Goal: Use online tool/utility: Utilize a website feature to perform a specific function

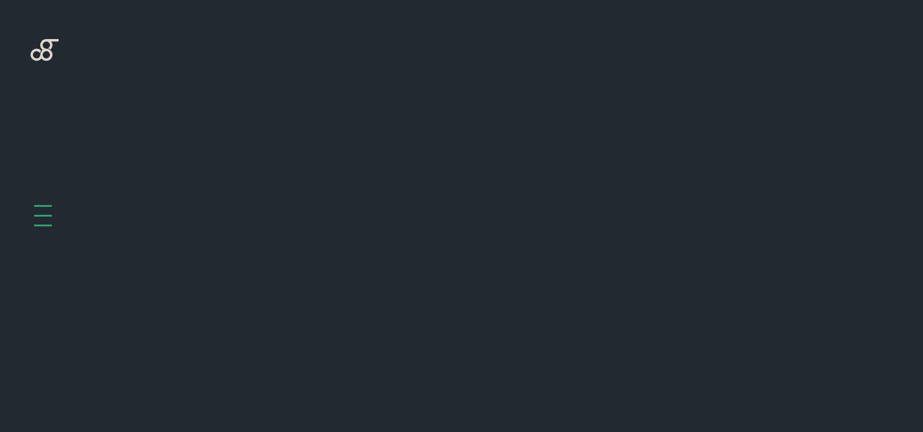
scroll to position [487, 0]
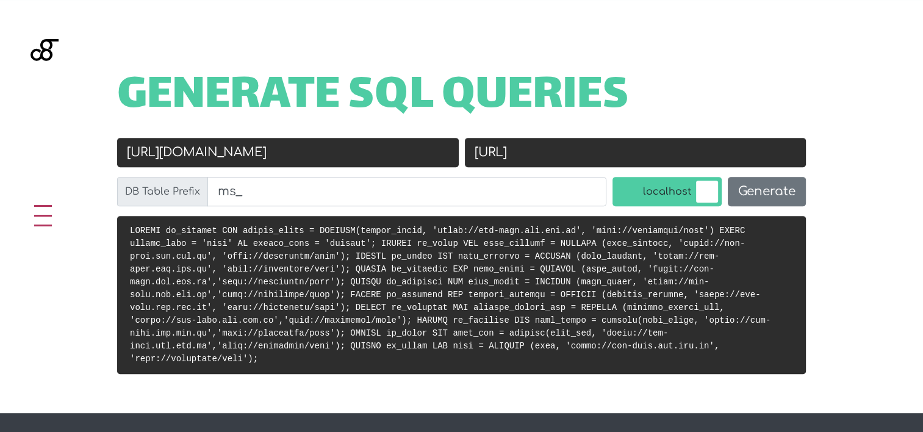
click at [333, 151] on input "[URL][DOMAIN_NAME]" at bounding box center [288, 152] width 342 height 29
click at [670, 146] on input "http://localhost/moys" at bounding box center [636, 152] width 342 height 29
paste input "s://uat.moysdigitalplatform.gov.lb/"
click at [670, 146] on input "https://uat.moysdigitalplatform.gov.lb/" at bounding box center [636, 152] width 342 height 29
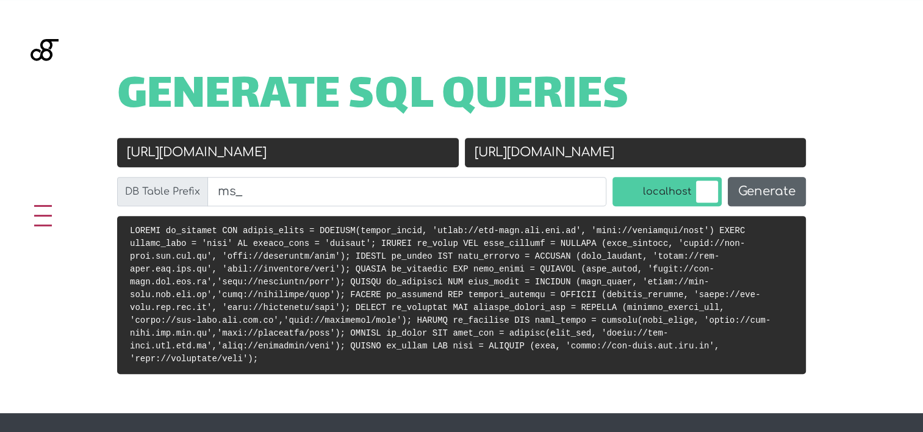
type input "[URL][DOMAIN_NAME]"
click at [745, 190] on button "Generate" at bounding box center [767, 191] width 78 height 29
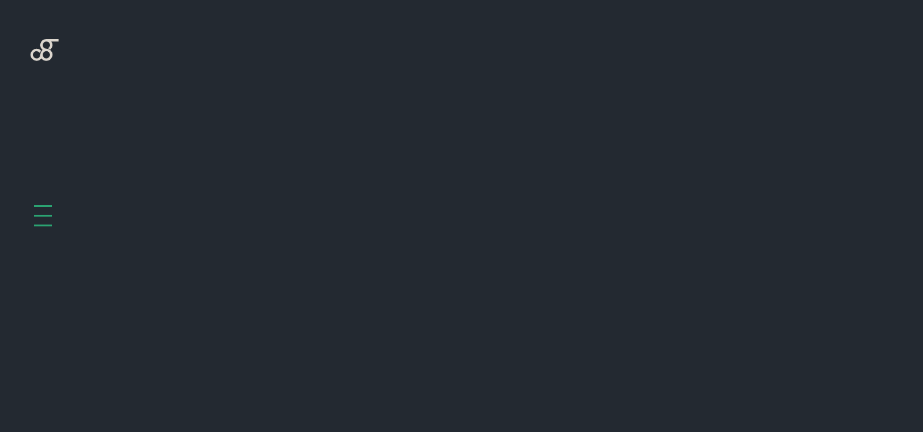
scroll to position [487, 0]
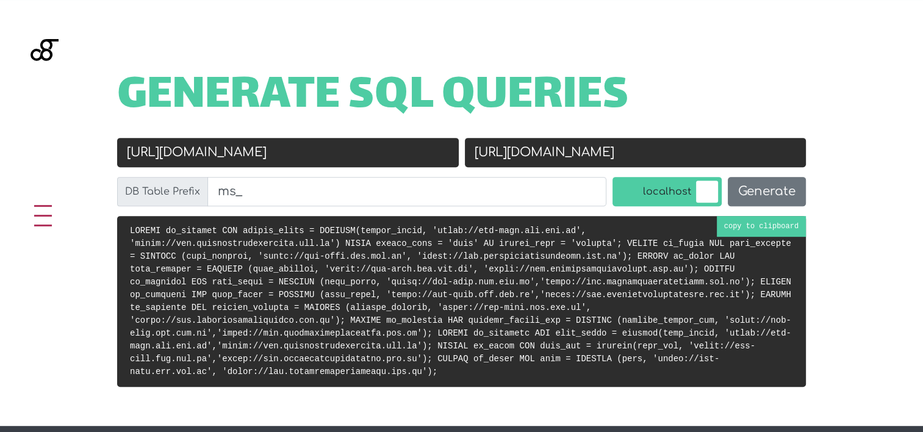
click at [493, 294] on code at bounding box center [461, 301] width 662 height 151
click at [372, 236] on pre at bounding box center [461, 301] width 689 height 171
drag, startPoint x: 753, startPoint y: 147, endPoint x: 410, endPoint y: 137, distance: 343.8
click at [410, 137] on div "Generate SQL Queries Old URL [URL][DOMAIN_NAME] New URL [URL][DOMAIN_NAME] DB T…" at bounding box center [461, 213] width 923 height 426
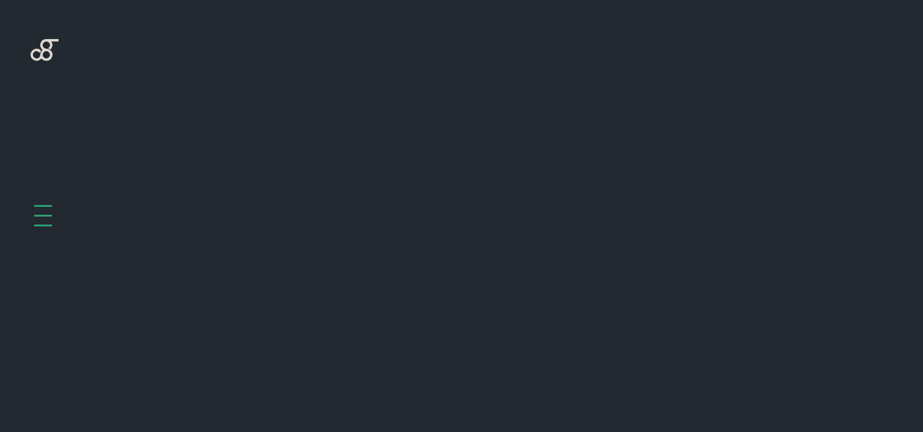
scroll to position [487, 0]
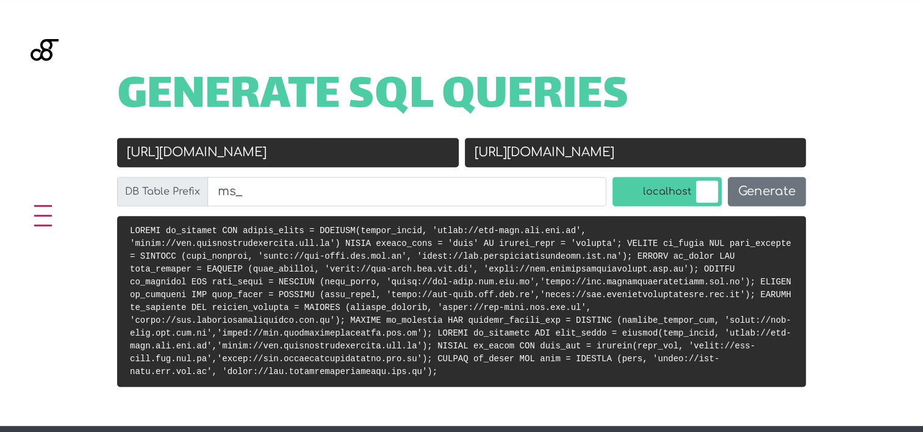
drag, startPoint x: 731, startPoint y: 160, endPoint x: 330, endPoint y: 151, distance: 400.5
click at [330, 151] on div "Old URL https://stg-moys.ids.com.lb New URL https://uat.moysdigitalplatform.gov…" at bounding box center [461, 177] width 695 height 78
click at [331, 149] on input "[URL][DOMAIN_NAME]" at bounding box center [288, 152] width 342 height 29
paste input "[URL][DOMAIN_NAME]"
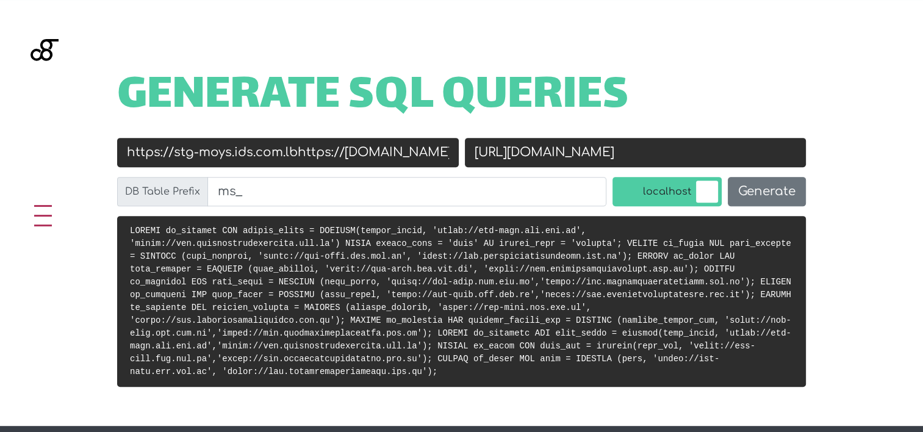
drag, startPoint x: 208, startPoint y: 150, endPoint x: -172, endPoint y: 159, distance: 379.7
type input "[URL][DOMAIN_NAME]"
click at [518, 116] on span "Generate SQL Queries" at bounding box center [373, 97] width 512 height 38
click at [518, 147] on input "[URL][DOMAIN_NAME]" at bounding box center [636, 152] width 342 height 29
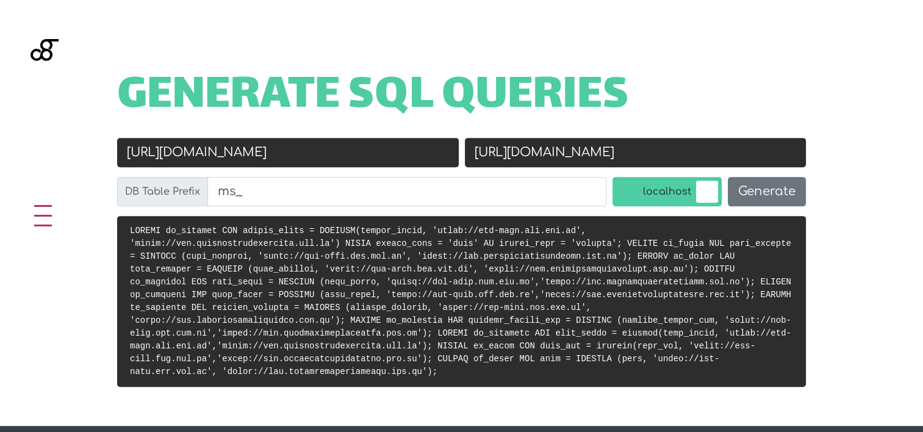
paste input "stg-moys.ids.com"
type input "[URL][DOMAIN_NAME]"
click at [784, 195] on button "Generate" at bounding box center [767, 191] width 78 height 29
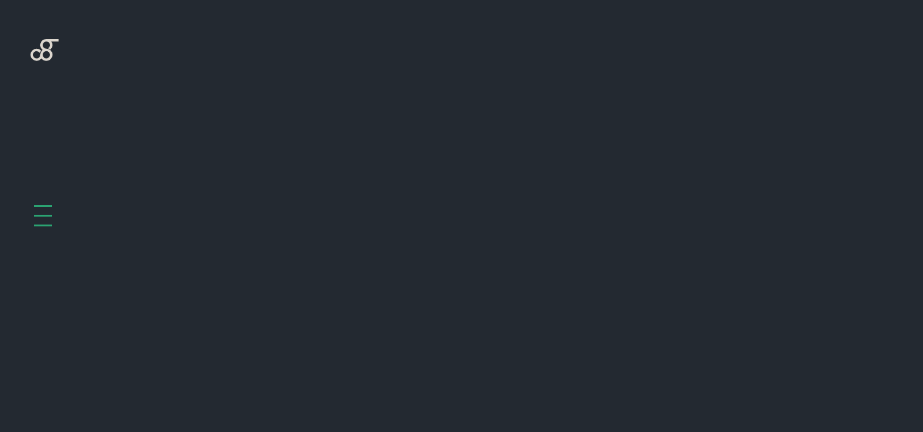
scroll to position [487, 0]
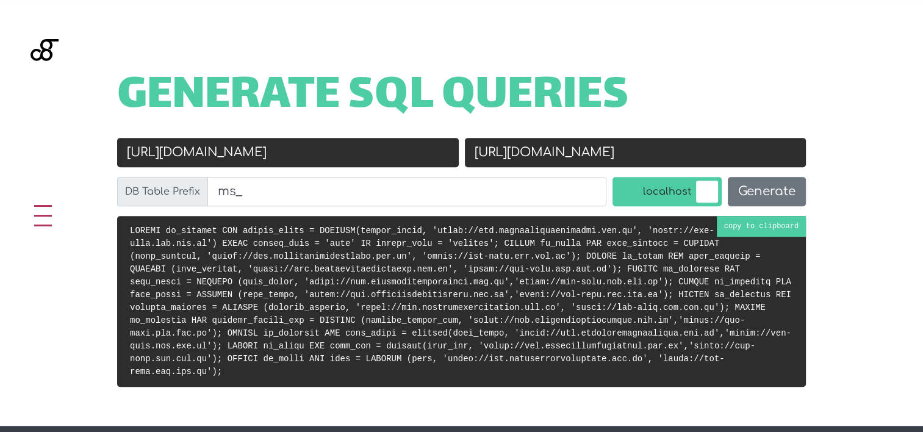
click at [574, 278] on code at bounding box center [461, 301] width 662 height 151
